Goal: Check status: Check status

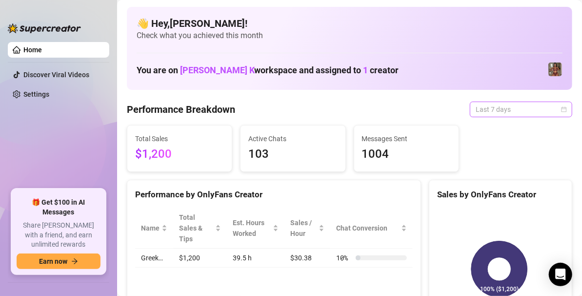
click at [530, 113] on span "Last 7 days" at bounding box center [521, 109] width 91 height 15
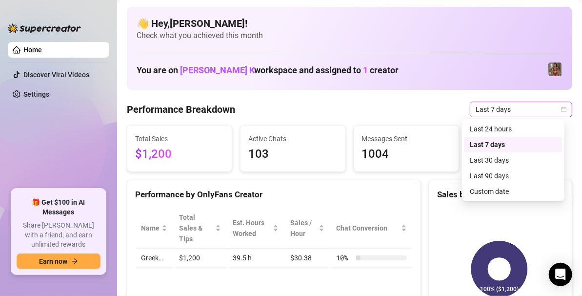
click at [530, 113] on span "Last 7 days" at bounding box center [521, 109] width 91 height 15
click at [544, 107] on span "Last 7 days" at bounding box center [521, 109] width 91 height 15
click at [489, 189] on div "Custom date" at bounding box center [513, 191] width 87 height 11
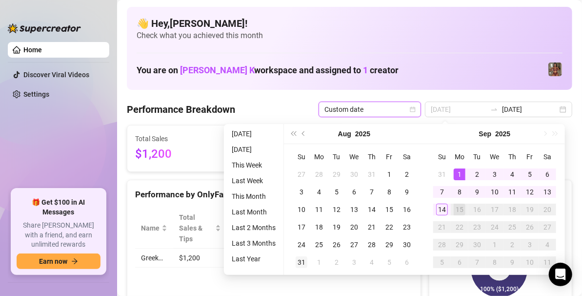
type input "[DATE]"
click at [300, 264] on div "31" at bounding box center [302, 262] width 12 height 12
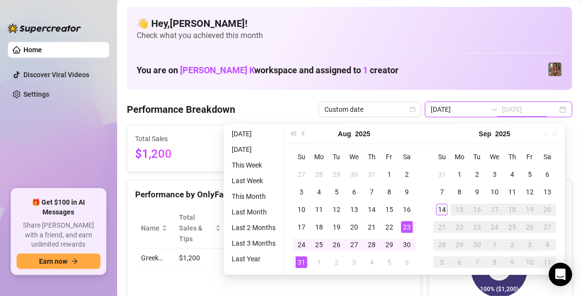
type input "[DATE]"
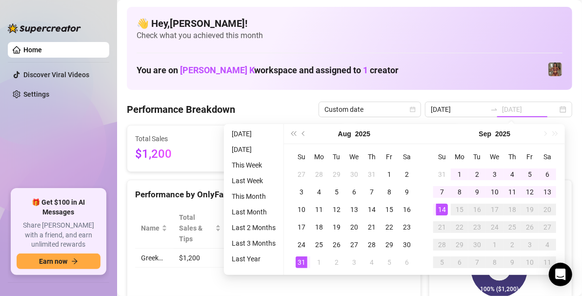
click at [435, 217] on td "14" at bounding box center [443, 210] width 18 height 18
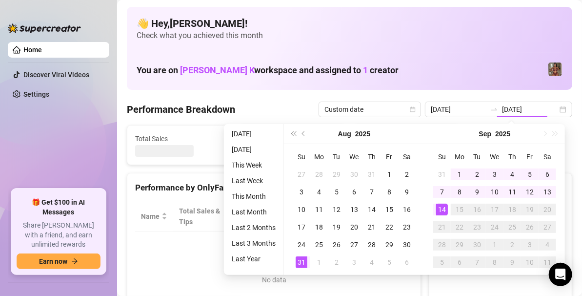
type input "[DATE]"
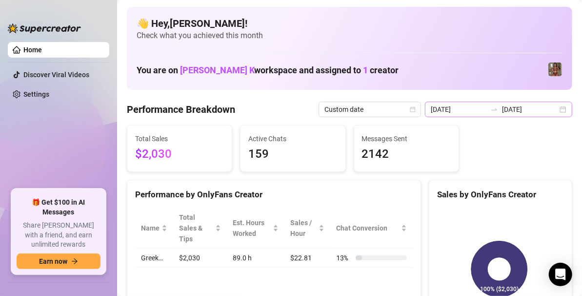
click at [551, 114] on div "[DATE] [DATE]" at bounding box center [498, 110] width 147 height 16
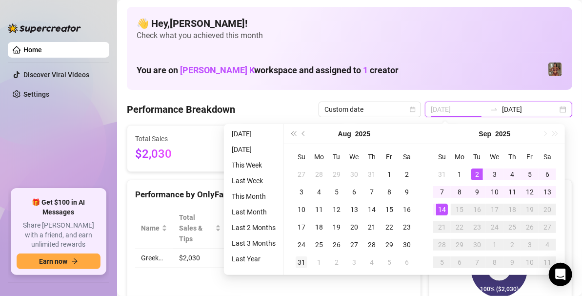
type input "[DATE]"
click at [296, 263] on div "31" at bounding box center [302, 262] width 12 height 12
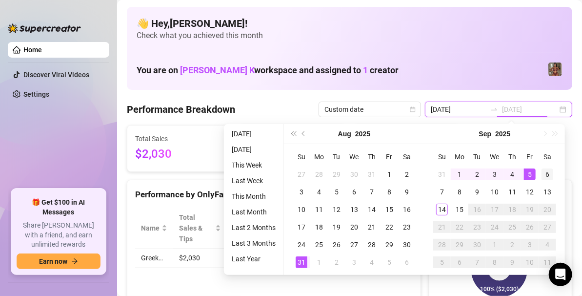
type input "[DATE]"
click at [548, 169] on div "6" at bounding box center [548, 174] width 12 height 12
type input "[DATE]"
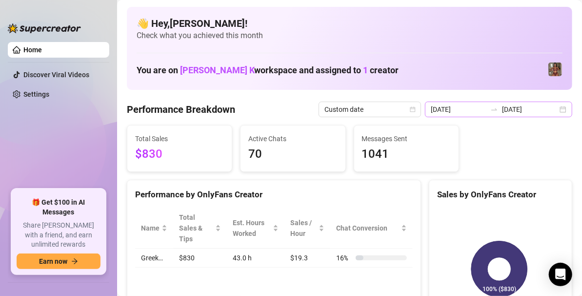
click at [559, 111] on div "[DATE] [DATE]" at bounding box center [498, 110] width 147 height 16
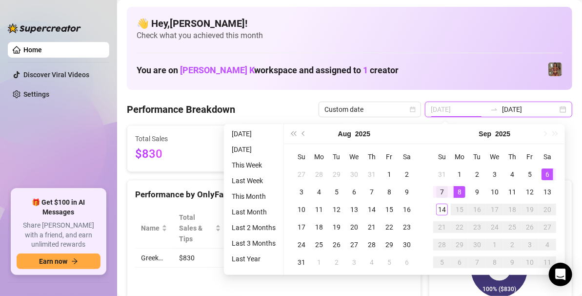
type input "[DATE]"
click at [444, 193] on div "7" at bounding box center [442, 192] width 12 height 12
type input "[DATE]"
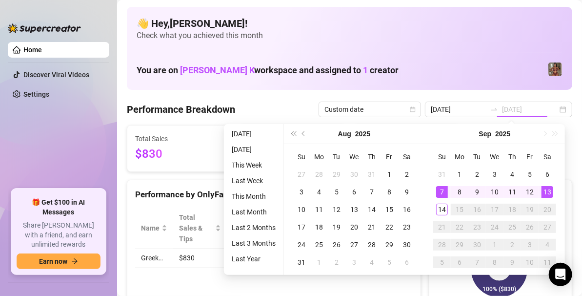
click at [550, 193] on div "13" at bounding box center [548, 192] width 12 height 12
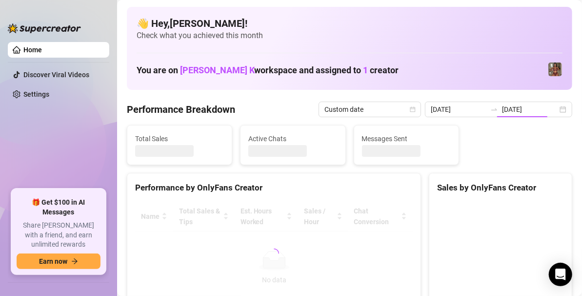
type input "[DATE]"
